Goal: Information Seeking & Learning: Learn about a topic

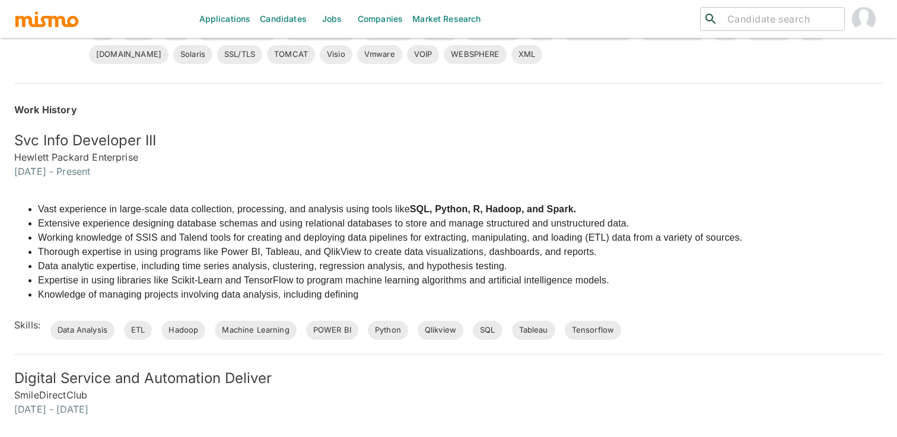
scroll to position [783, 0]
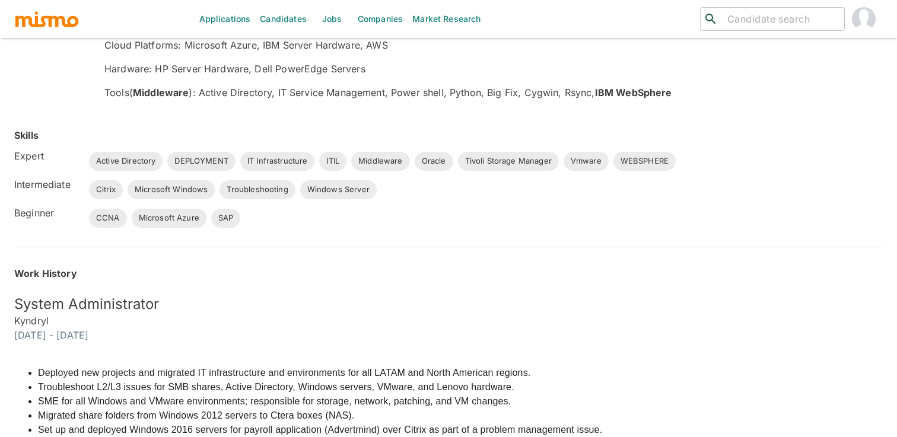
scroll to position [268, 0]
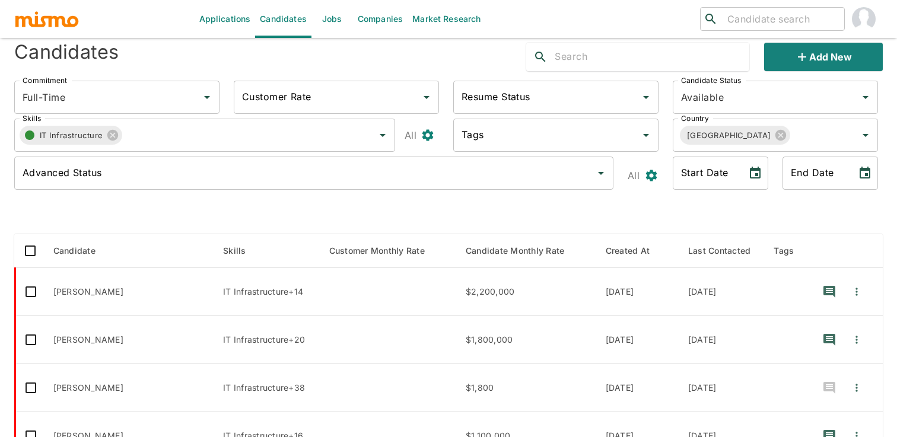
scroll to position [28, 0]
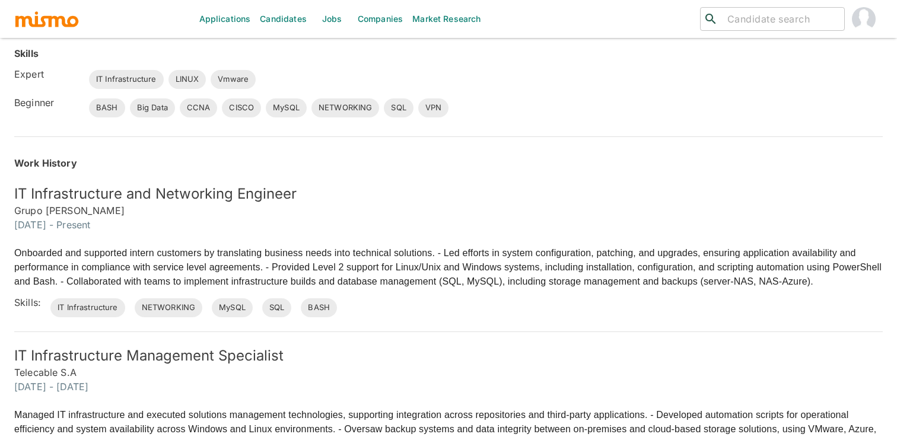
scroll to position [268, 0]
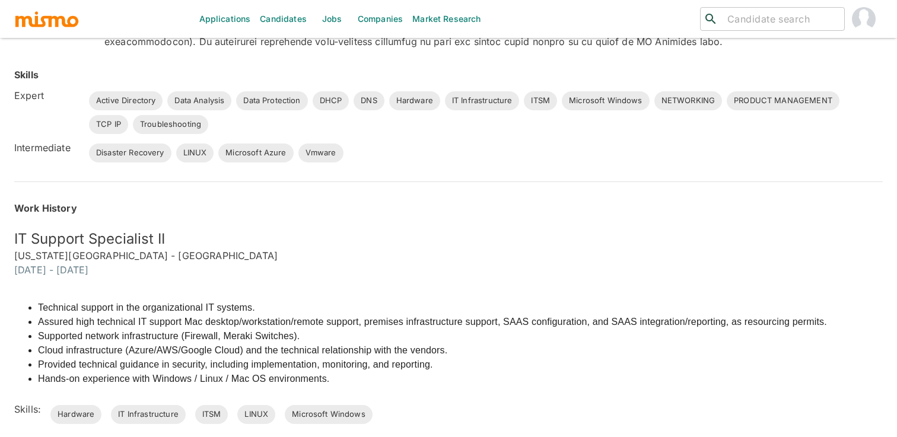
scroll to position [310, 0]
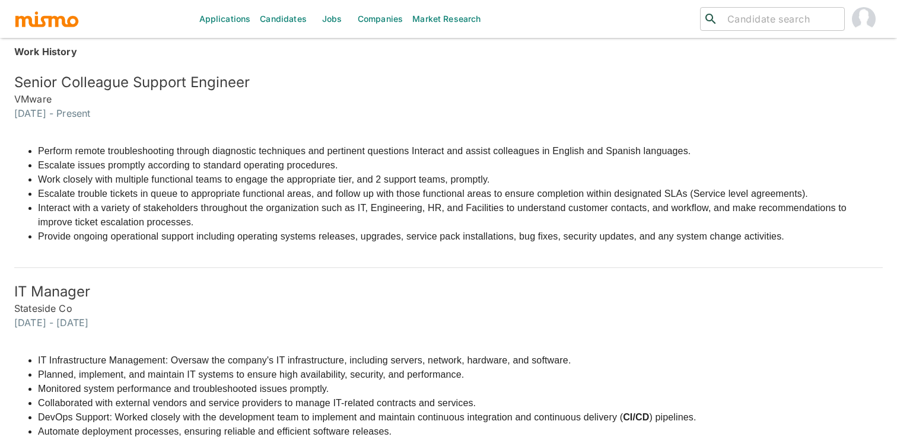
scroll to position [438, 0]
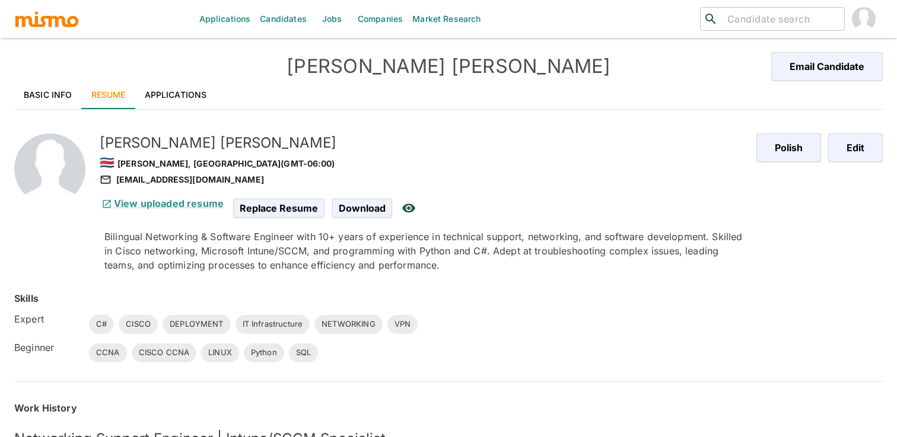
click at [551, 107] on div "Basic Info Resume Applications" at bounding box center [448, 95] width 869 height 28
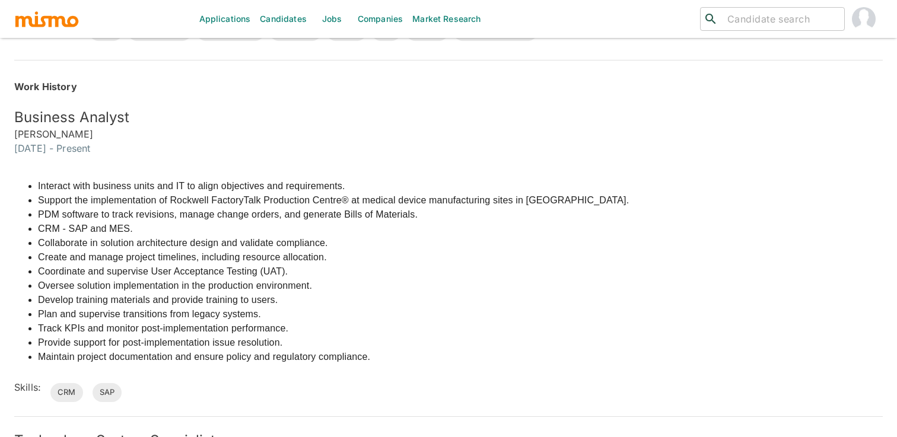
scroll to position [393, 0]
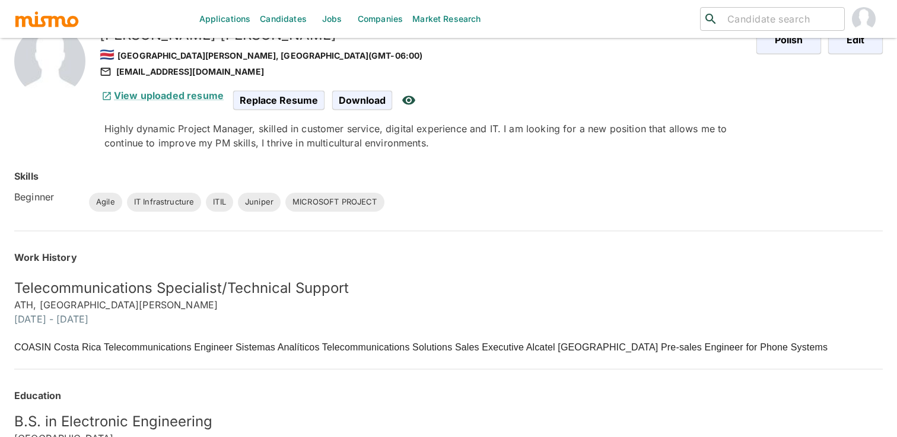
scroll to position [131, 0]
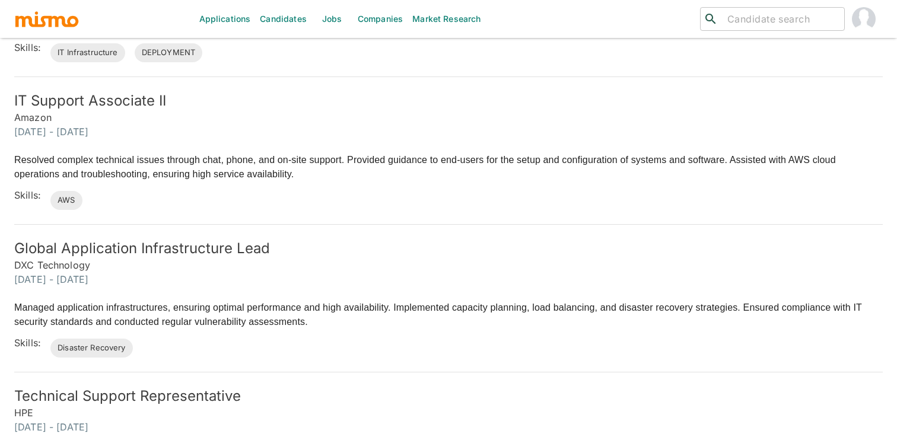
scroll to position [601, 0]
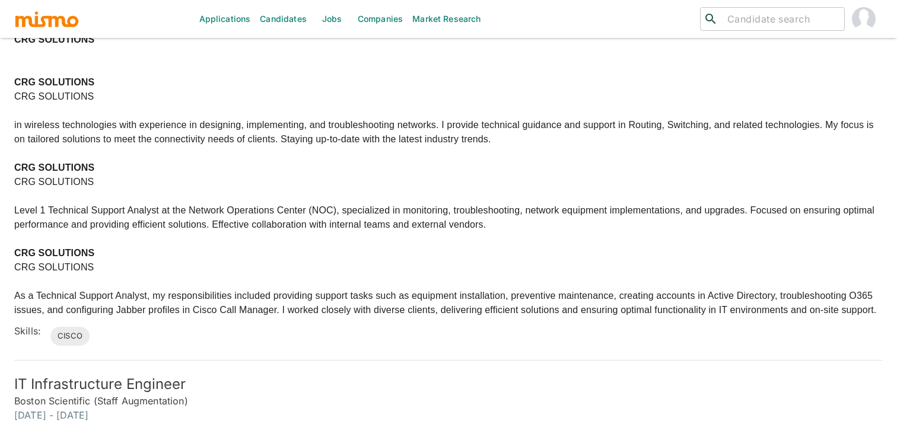
scroll to position [401, 0]
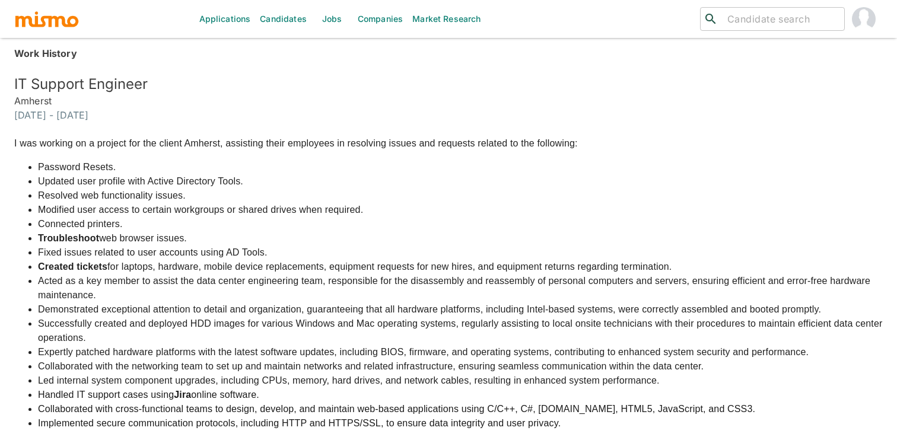
scroll to position [412, 0]
